Goal: Navigation & Orientation: Find specific page/section

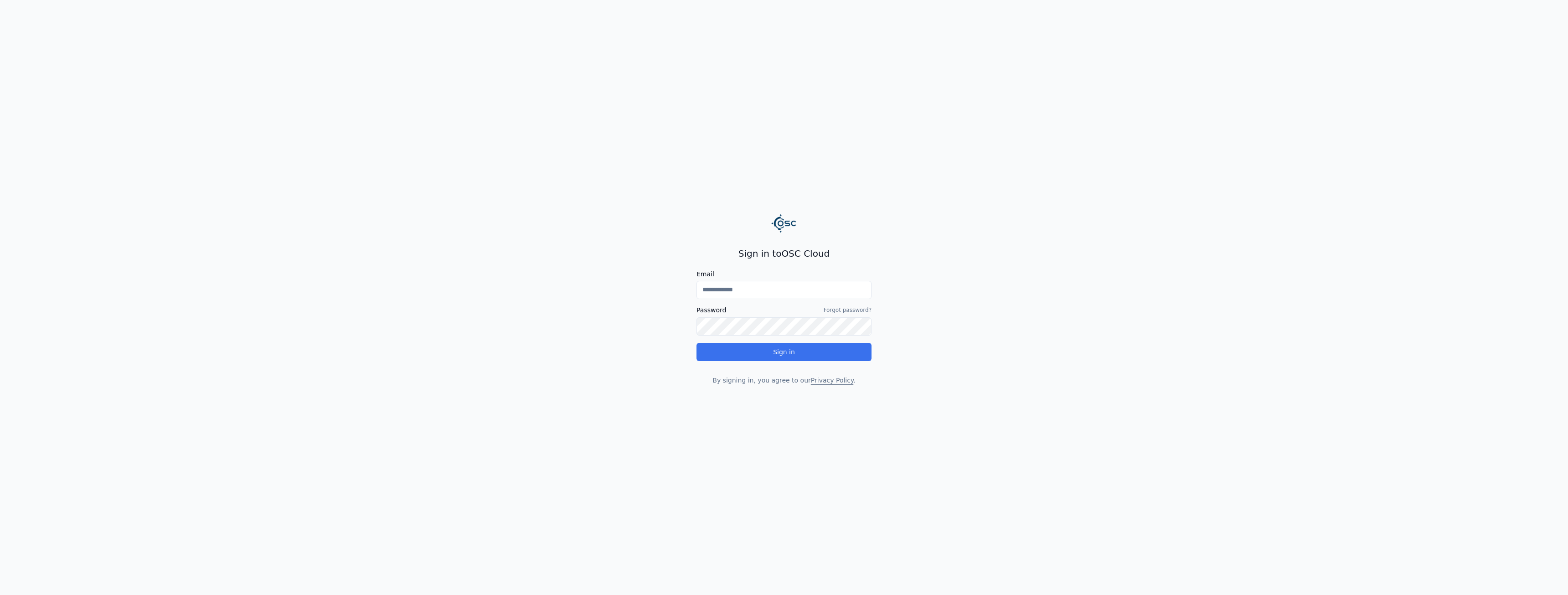
type input "**********"
click at [808, 355] on div "**********" at bounding box center [783, 316] width 175 height 138
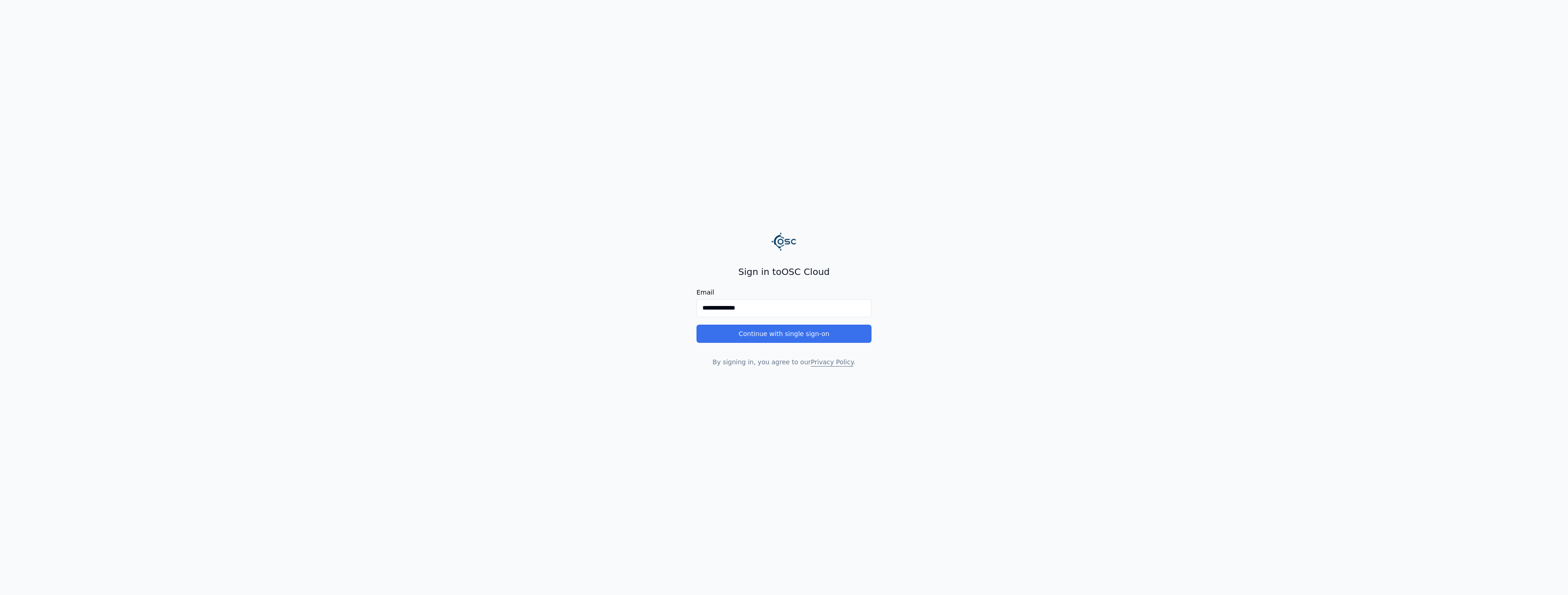
click at [835, 333] on button "Continue with single sign-on" at bounding box center [783, 334] width 175 height 18
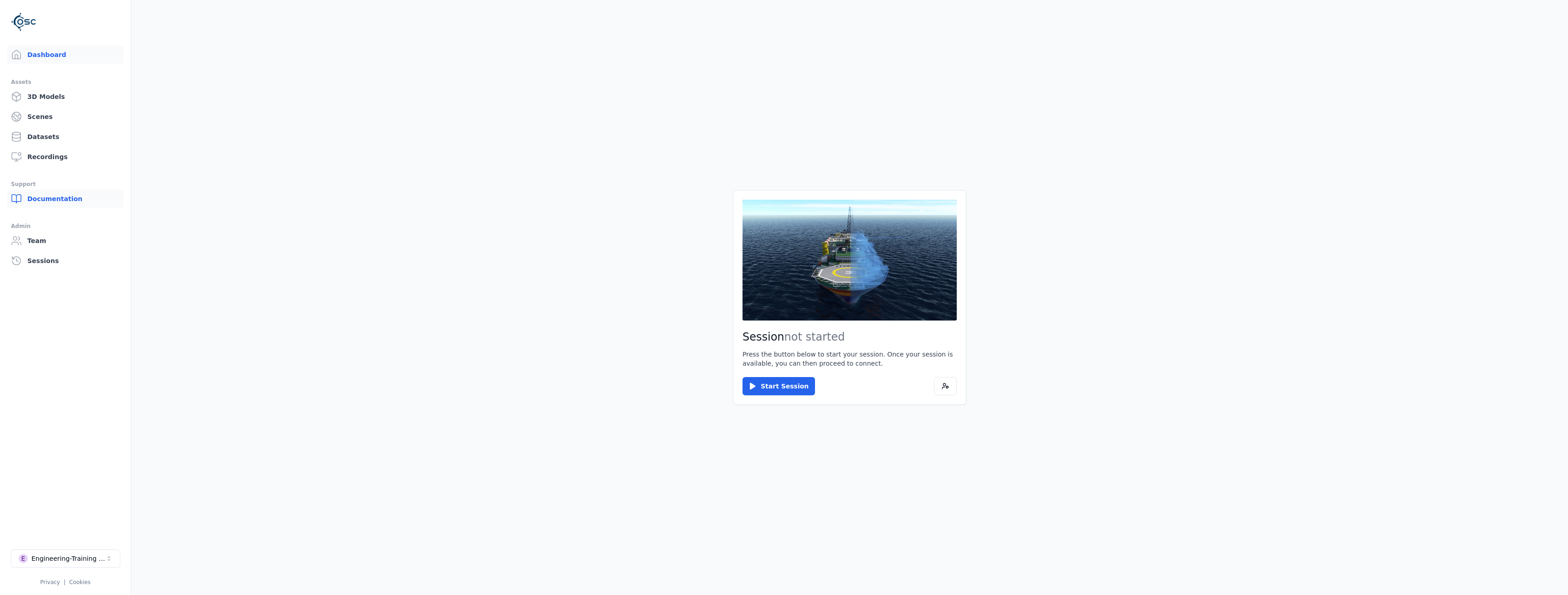
click at [56, 197] on link "Documentation" at bounding box center [66, 199] width 116 height 18
